Goal: Task Accomplishment & Management: Complete application form

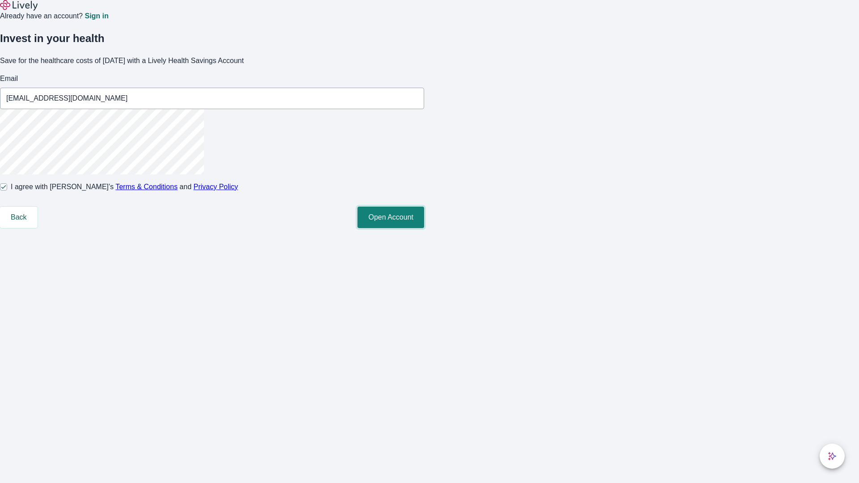
click at [424, 228] on button "Open Account" at bounding box center [391, 217] width 67 height 21
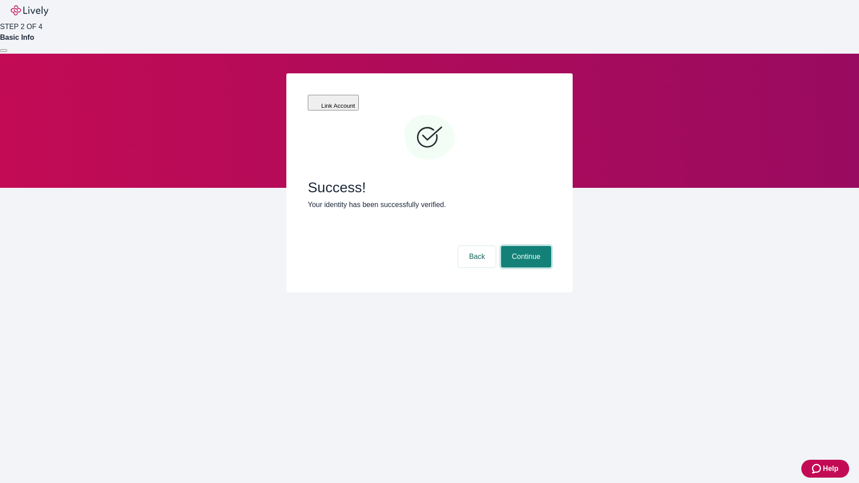
click at [525, 246] on button "Continue" at bounding box center [526, 256] width 50 height 21
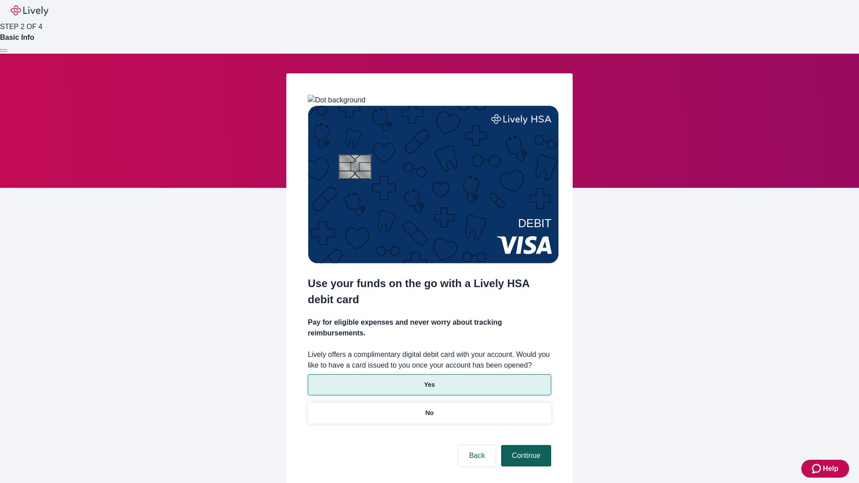
click at [429, 380] on p "Yes" at bounding box center [429, 384] width 11 height 9
click at [525, 445] on button "Continue" at bounding box center [526, 455] width 50 height 21
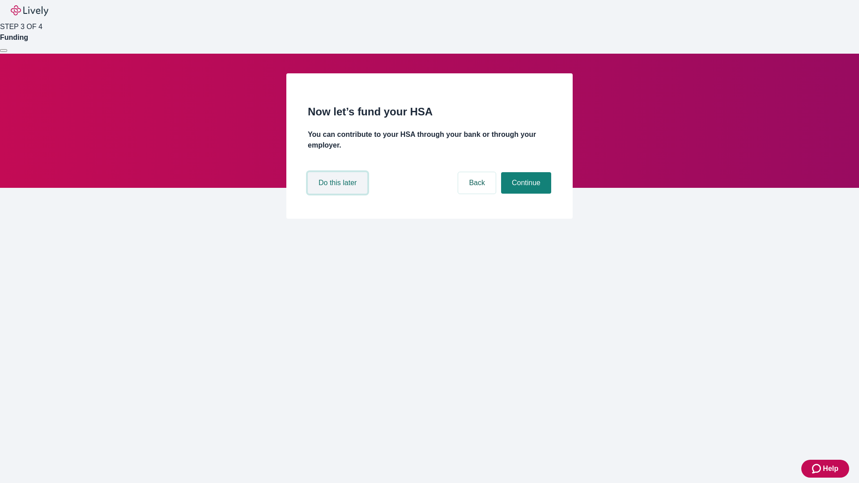
click at [339, 194] on button "Do this later" at bounding box center [338, 182] width 60 height 21
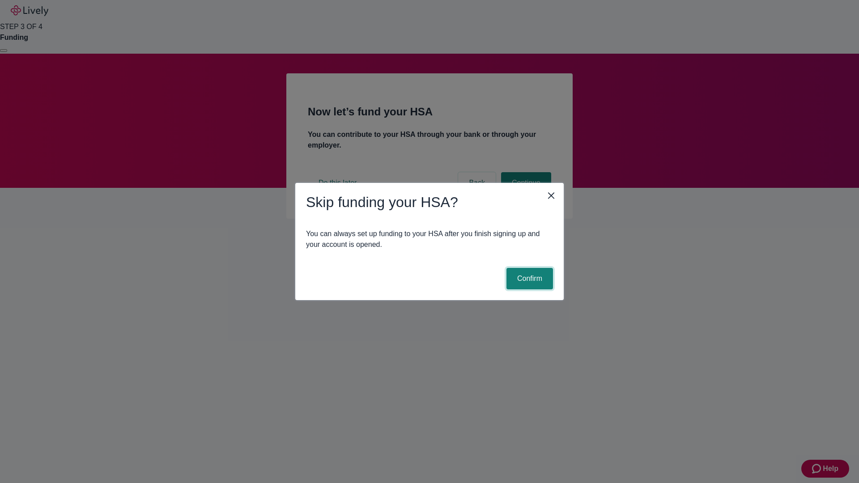
click at [529, 279] on button "Confirm" at bounding box center [530, 278] width 47 height 21
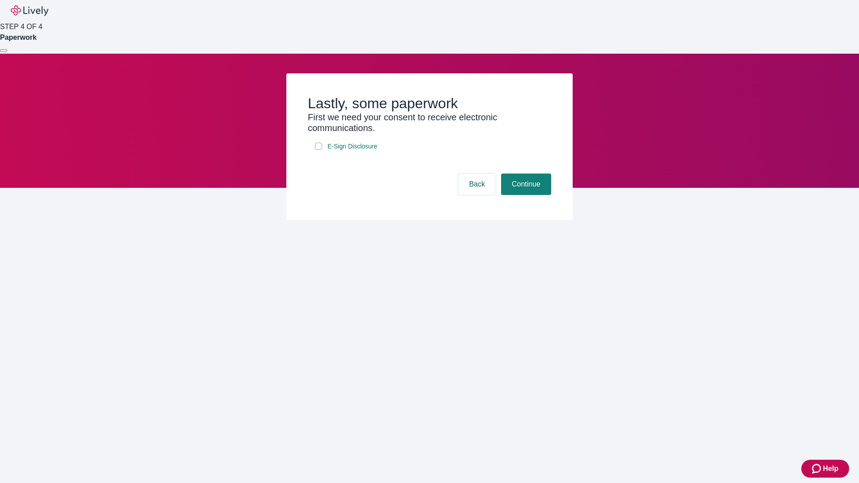
click at [319, 150] on input "E-Sign Disclosure" at bounding box center [318, 146] width 7 height 7
checkbox input "true"
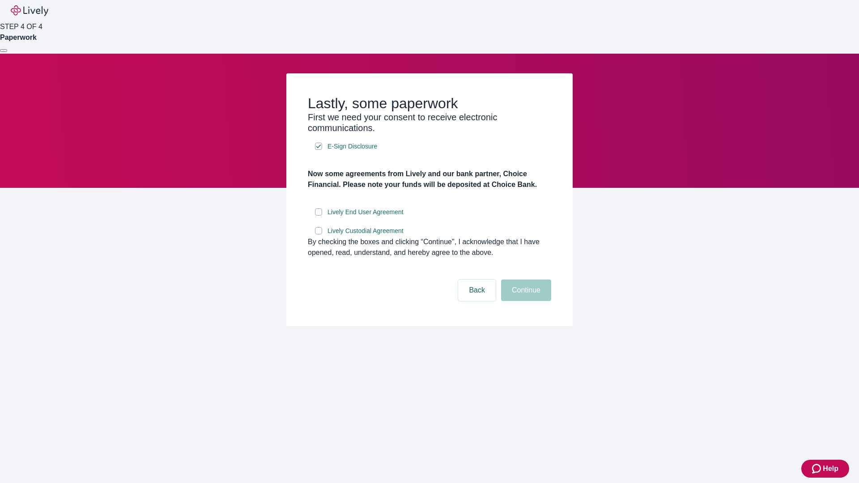
click at [319, 216] on input "Lively End User Agreement" at bounding box center [318, 212] width 7 height 7
checkbox input "true"
click at [319, 235] on input "Lively Custodial Agreement" at bounding box center [318, 230] width 7 height 7
checkbox input "true"
click at [525, 301] on button "Continue" at bounding box center [526, 290] width 50 height 21
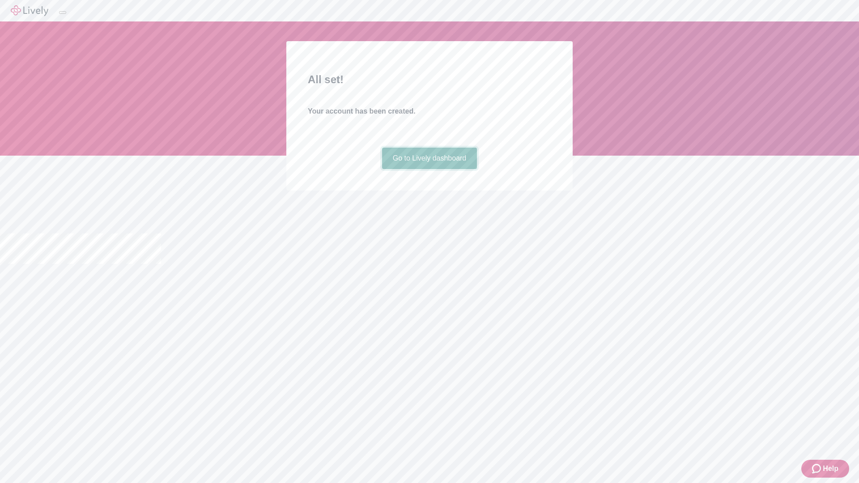
click at [429, 169] on link "Go to Lively dashboard" at bounding box center [429, 158] width 95 height 21
